Goal: Find specific page/section: Find specific page/section

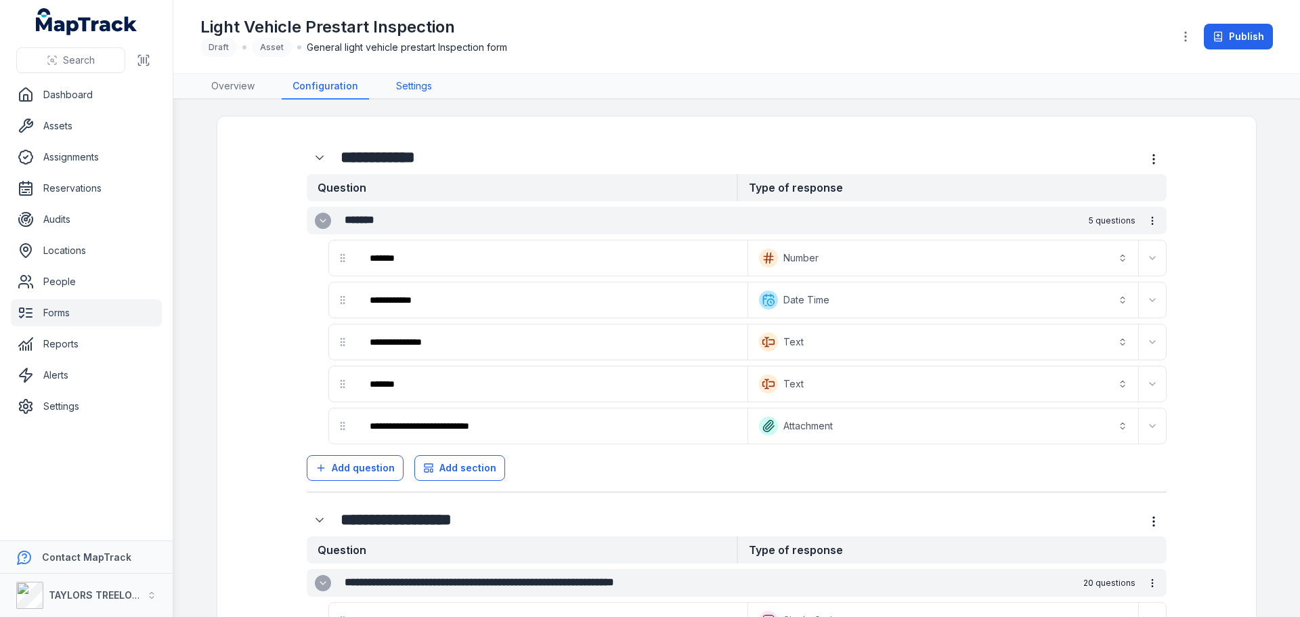
click at [411, 89] on link "Settings" at bounding box center [414, 87] width 58 height 26
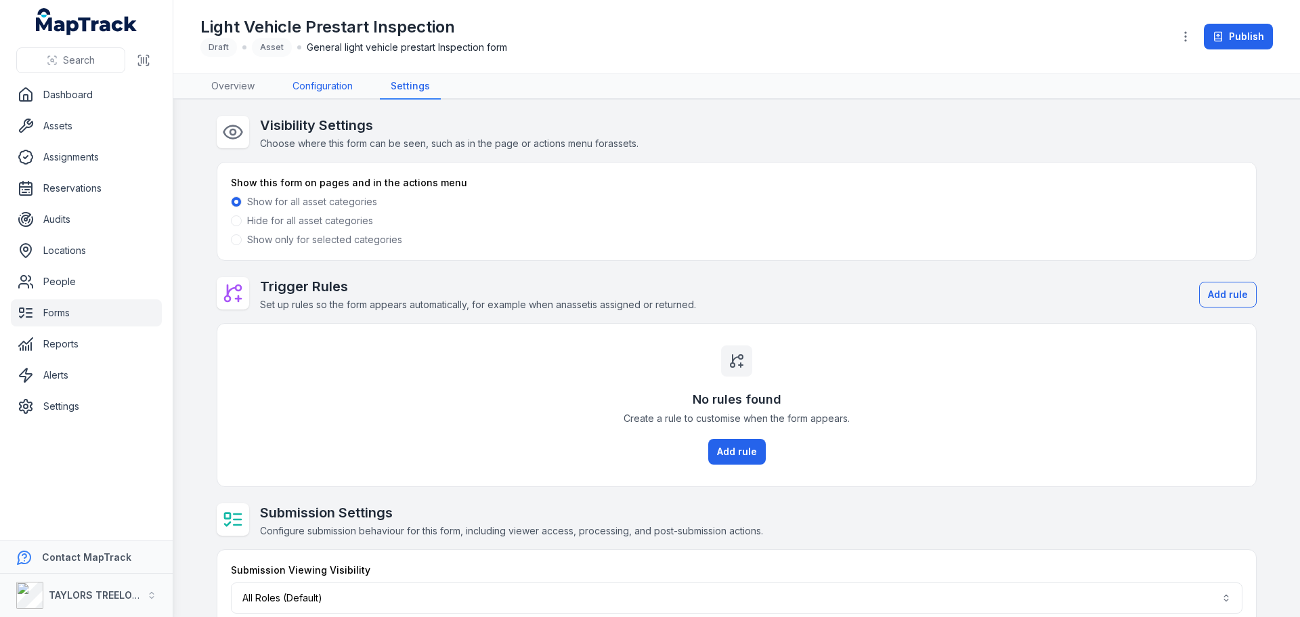
click at [327, 85] on link "Configuration" at bounding box center [323, 87] width 82 height 26
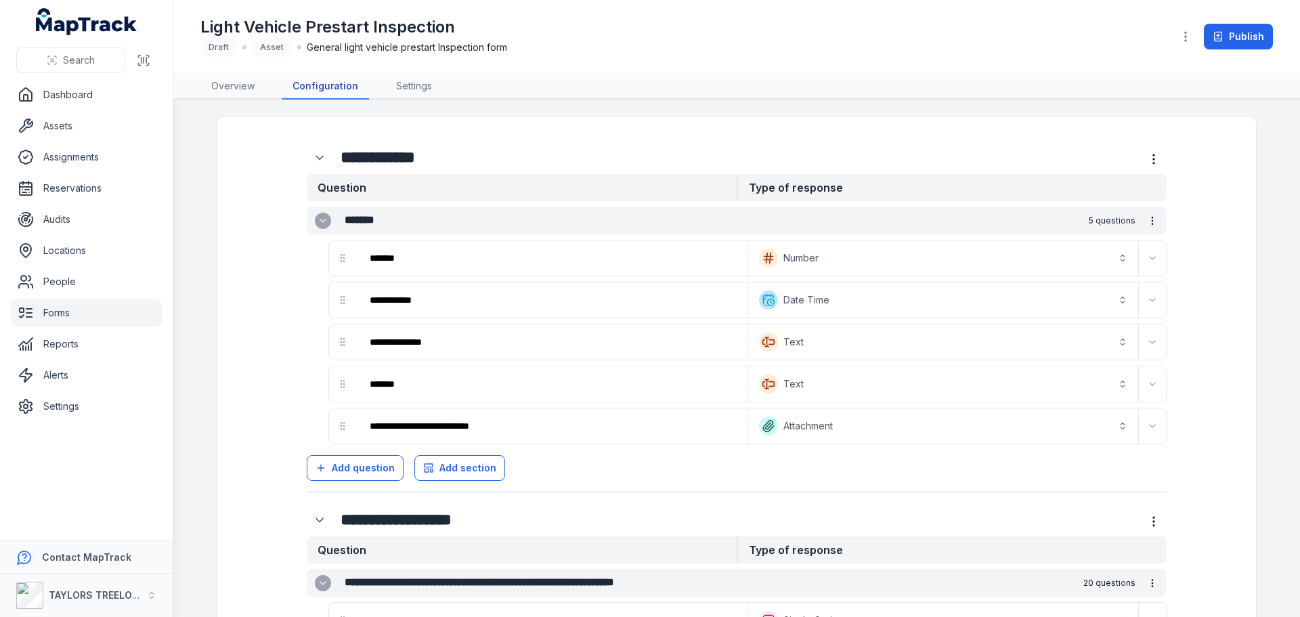
scroll to position [68, 0]
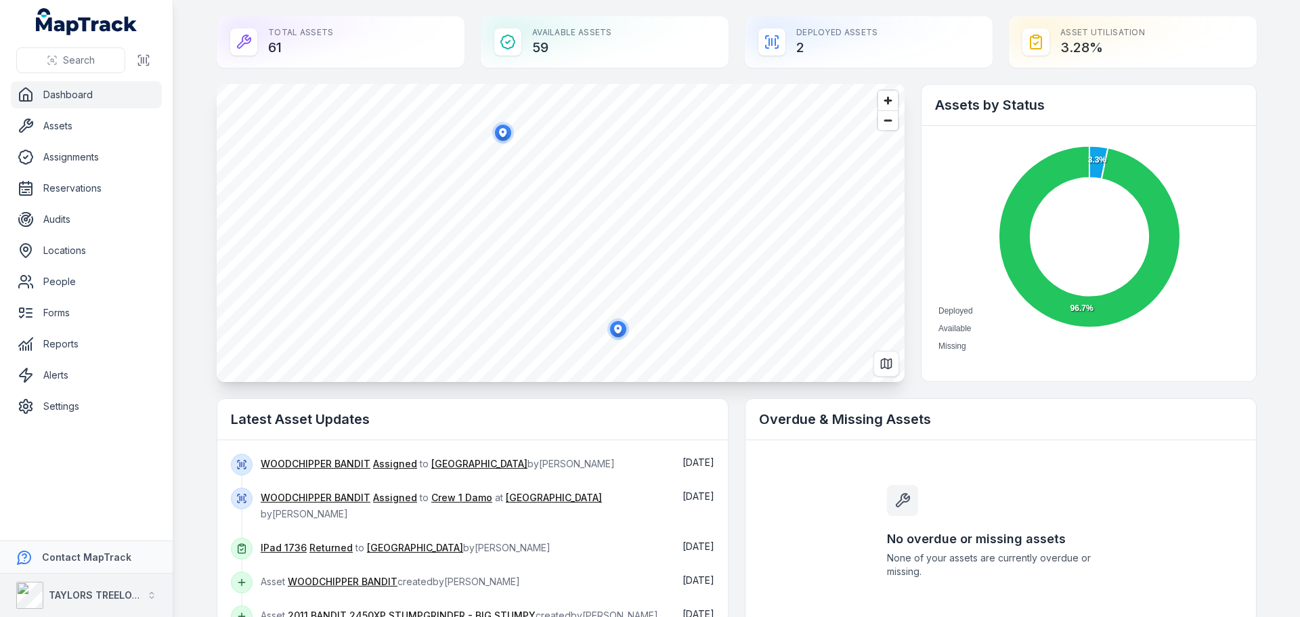
click at [58, 586] on div "TAYLORS TREELOPPING" at bounding box center [78, 594] width 125 height 27
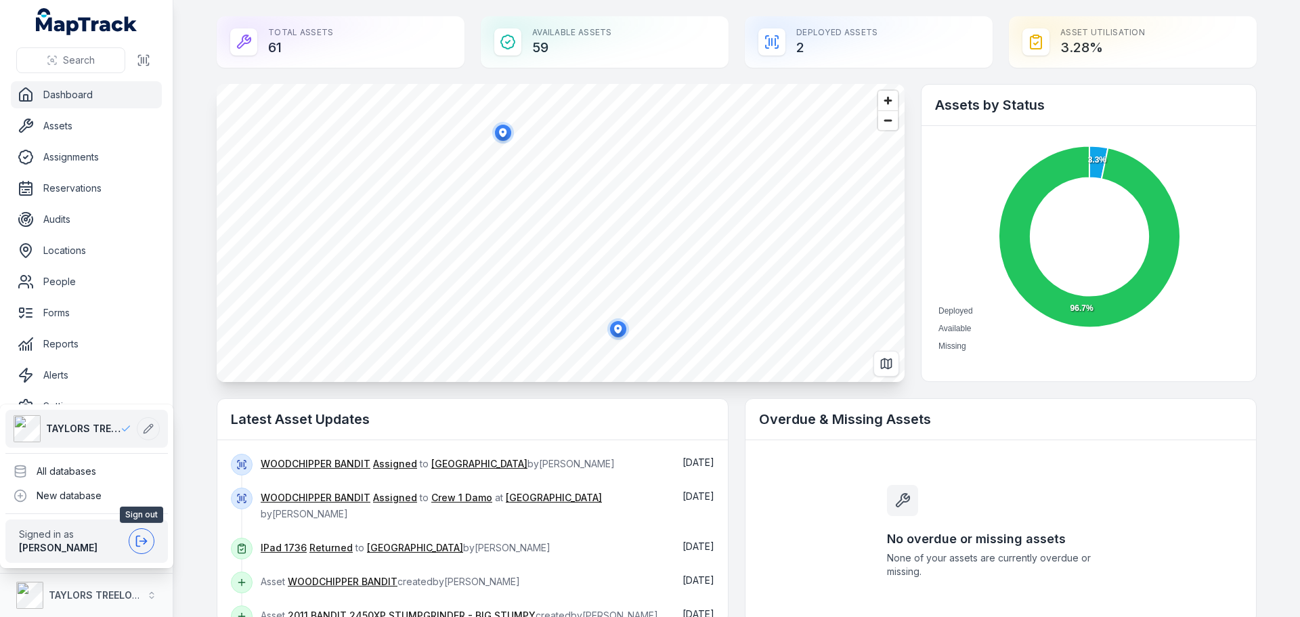
click at [143, 542] on icon at bounding box center [142, 541] width 14 height 14
